Goal: Information Seeking & Learning: Learn about a topic

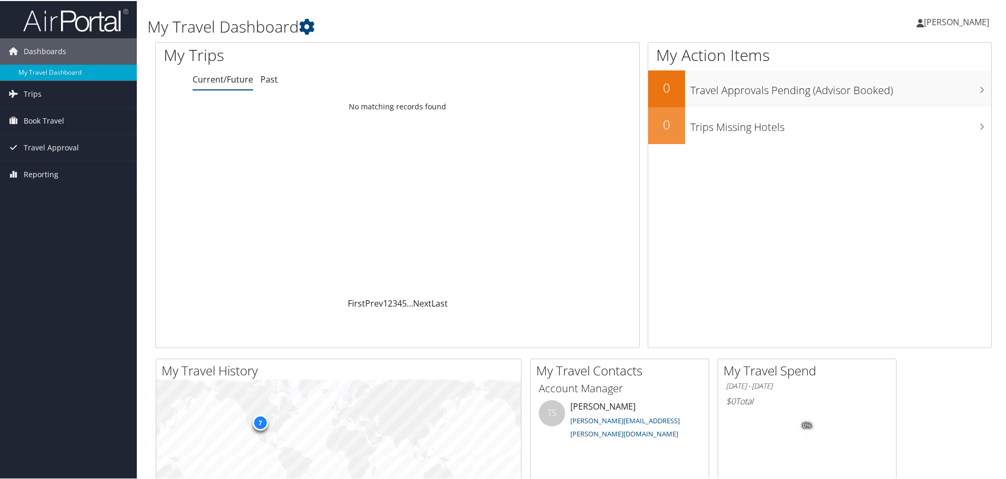
drag, startPoint x: 24, startPoint y: 172, endPoint x: 93, endPoint y: 193, distance: 71.9
click at [25, 172] on span "Reporting" at bounding box center [41, 174] width 35 height 26
click at [54, 197] on link "Prime Analytics" at bounding box center [68, 195] width 137 height 16
